Goal: Task Accomplishment & Management: Use online tool/utility

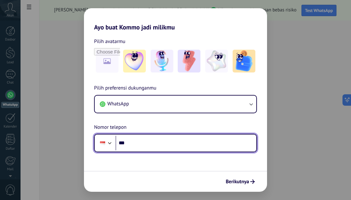
click at [140, 145] on input "***" at bounding box center [186, 143] width 141 height 15
type input "**********"
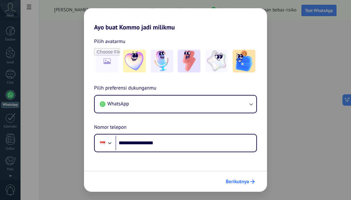
click at [236, 180] on span "Berikutnya" at bounding box center [237, 181] width 23 height 4
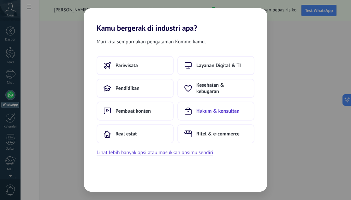
click at [221, 112] on span "Hukum & konsultan" at bounding box center [218, 111] width 43 height 6
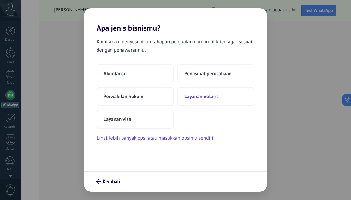
click at [191, 96] on span "Layanan notaris" at bounding box center [202, 96] width 34 height 6
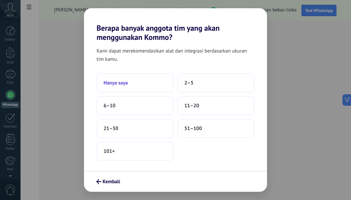
click at [121, 80] on span "Hanya saya" at bounding box center [116, 83] width 24 height 6
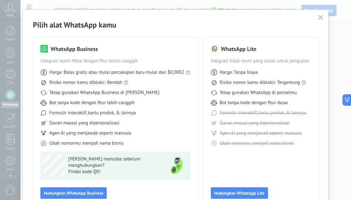
click at [319, 18] on icon "button" at bounding box center [321, 17] width 5 height 5
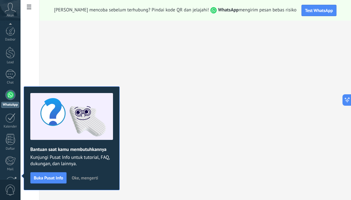
scroll to position [63, 0]
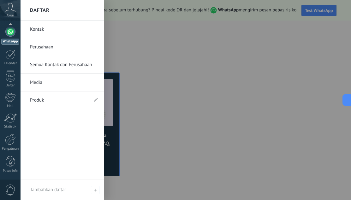
click at [15, 31] on div at bounding box center [10, 32] width 10 height 10
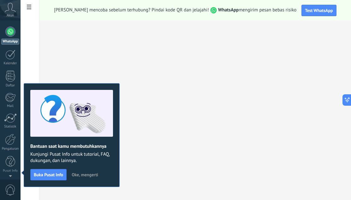
scroll to position [0, 0]
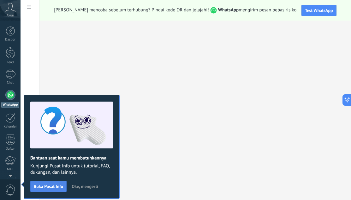
click at [49, 187] on span "Buka Pusat Info" at bounding box center [48, 186] width 29 height 4
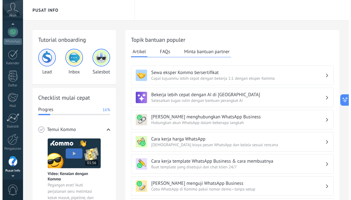
scroll to position [56, 0]
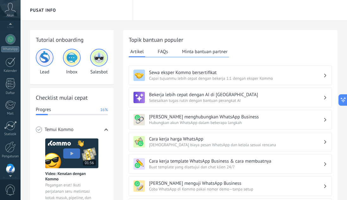
click at [10, 14] on span "Akun" at bounding box center [11, 16] width 8 height 4
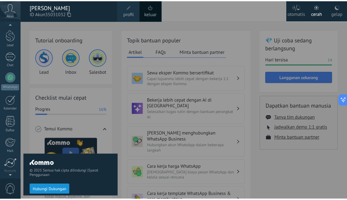
scroll to position [17, 0]
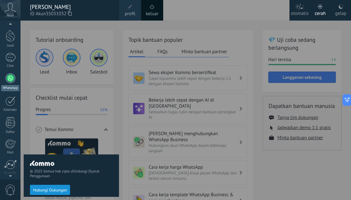
click at [9, 82] on div at bounding box center [10, 78] width 10 height 10
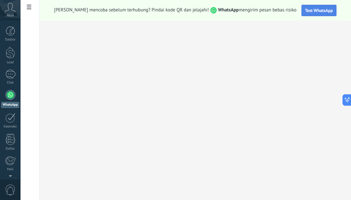
click at [307, 11] on span "Test WhatsApp" at bounding box center [319, 11] width 28 height 6
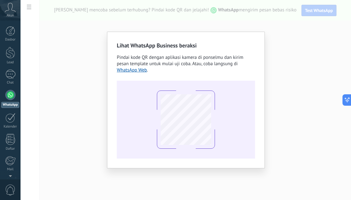
click at [309, 19] on div "Lihat WhatsApp Business beraksi Pindai kode QR dengan aplikasi kamera di ponsel…" at bounding box center [186, 100] width 331 height 200
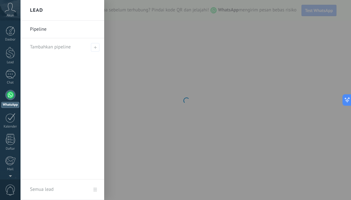
click at [77, 61] on div "Pipeline Tambahkan pipeline" at bounding box center [63, 100] width 84 height 159
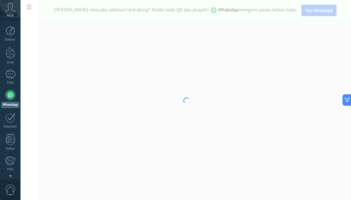
click at [281, 45] on div at bounding box center [186, 100] width 331 height 200
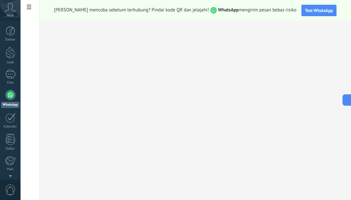
click at [12, 10] on use at bounding box center [10, 7] width 11 height 9
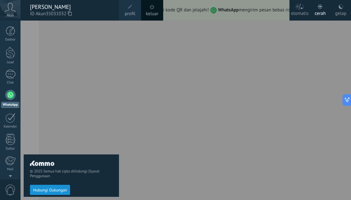
click at [248, 79] on div at bounding box center [196, 100] width 351 height 200
click at [13, 36] on link "Dasbor" at bounding box center [10, 33] width 21 height 15
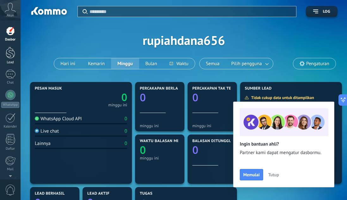
click at [12, 58] on div at bounding box center [10, 53] width 9 height 12
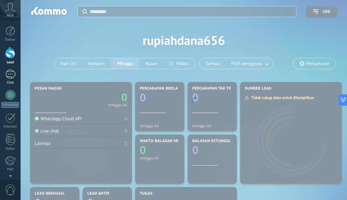
click at [11, 75] on div at bounding box center [10, 74] width 10 height 9
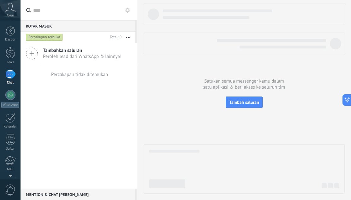
click at [46, 50] on span "Tambahkan saluran" at bounding box center [82, 50] width 79 height 6
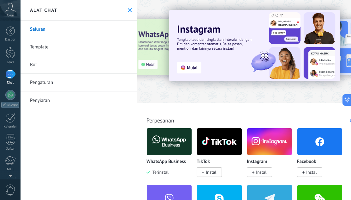
click at [156, 139] on img at bounding box center [169, 141] width 45 height 31
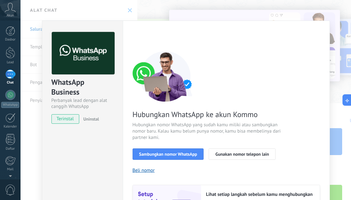
click at [60, 120] on span "terinstal" at bounding box center [65, 118] width 27 height 9
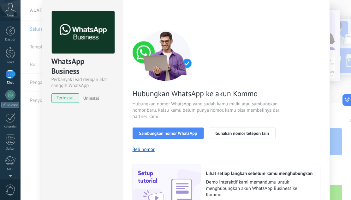
scroll to position [32, 0]
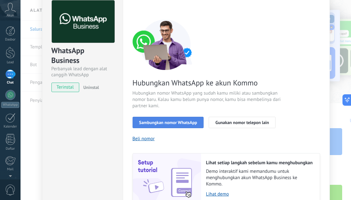
click at [195, 126] on button "Sambungkan nomor WhatsApp" at bounding box center [168, 122] width 71 height 11
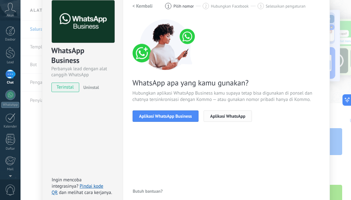
click at [222, 118] on span "Aplikasi WhatsApp" at bounding box center [227, 116] width 35 height 4
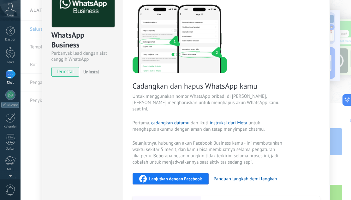
scroll to position [0, 0]
